Goal: Find specific page/section: Find specific page/section

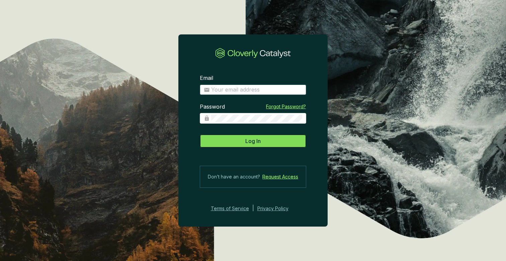
type input "[PERSON_NAME][EMAIL_ADDRESS][PERSON_NAME][DOMAIN_NAME]"
click at [266, 138] on button "Log In" at bounding box center [253, 141] width 106 height 13
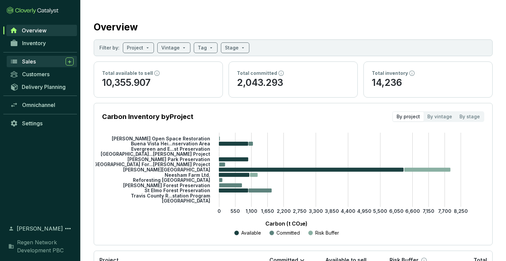
click at [38, 60] on div "Sales" at bounding box center [48, 62] width 52 height 8
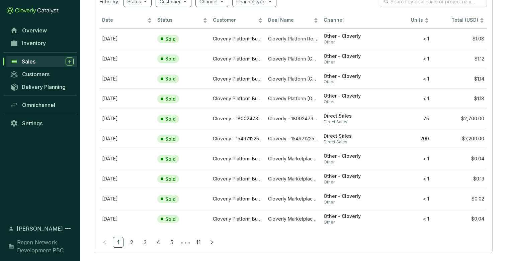
scroll to position [53, 0]
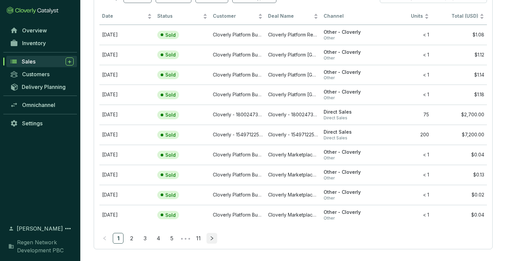
click at [210, 239] on icon "right" at bounding box center [212, 238] width 5 height 5
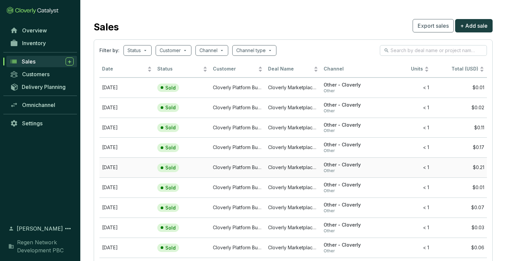
scroll to position [58, 0]
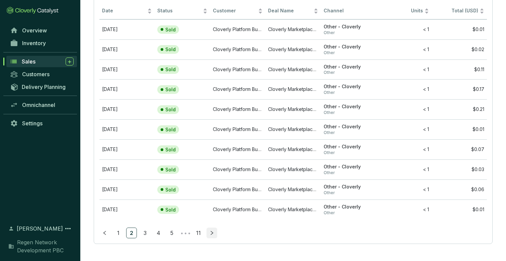
click at [213, 234] on icon "right" at bounding box center [212, 233] width 5 height 5
click at [213, 230] on button "button" at bounding box center [212, 233] width 11 height 11
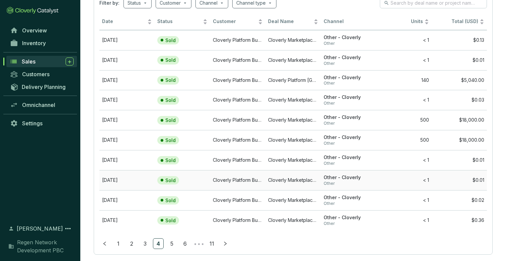
scroll to position [51, 0]
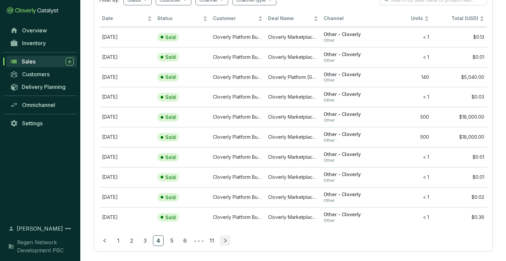
click at [226, 242] on icon "right" at bounding box center [225, 241] width 5 height 5
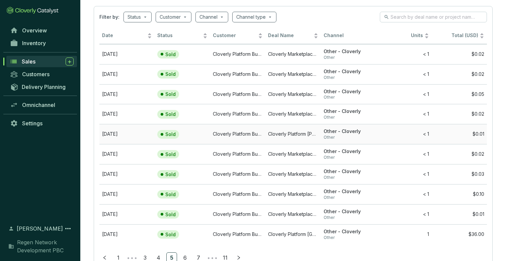
scroll to position [58, 0]
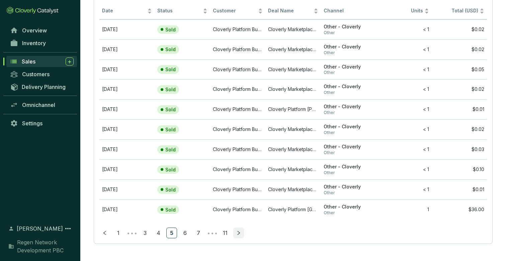
click at [238, 234] on icon "right" at bounding box center [238, 233] width 5 height 5
click at [239, 232] on icon "right" at bounding box center [239, 234] width 2 height 4
click at [238, 234] on icon "right" at bounding box center [238, 233] width 5 height 5
click at [227, 233] on icon "right" at bounding box center [225, 233] width 5 height 5
click at [213, 233] on icon "right" at bounding box center [212, 233] width 5 height 5
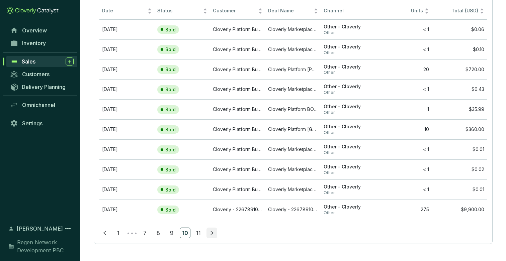
click at [216, 233] on button "button" at bounding box center [212, 233] width 11 height 11
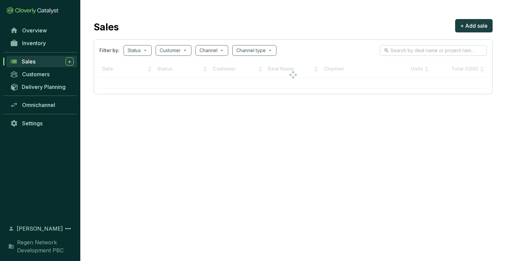
scroll to position [0, 0]
